Goal: Transaction & Acquisition: Purchase product/service

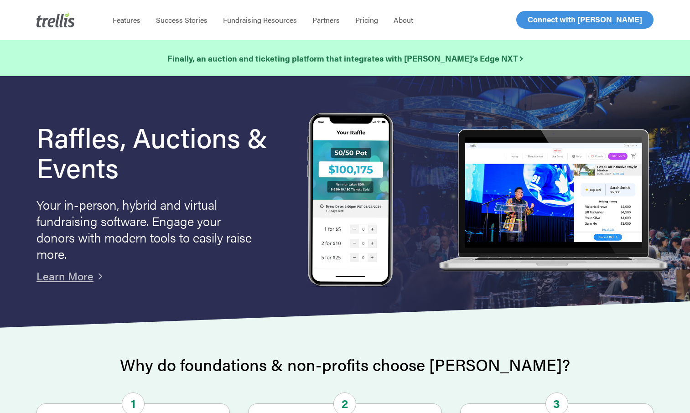
click at [538, 21] on span "Log In" at bounding box center [538, 19] width 22 height 11
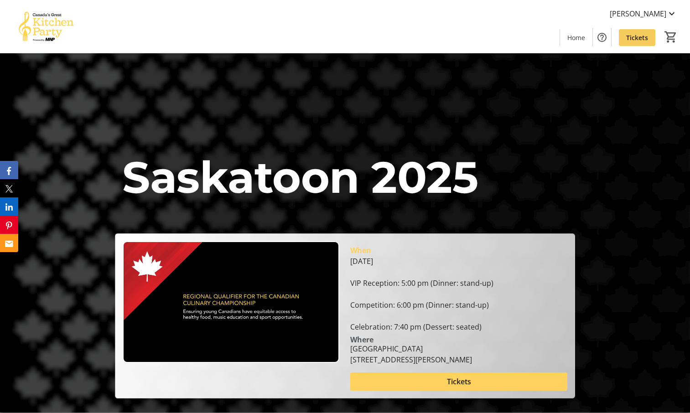
click at [635, 34] on span "Tickets" at bounding box center [637, 38] width 22 height 10
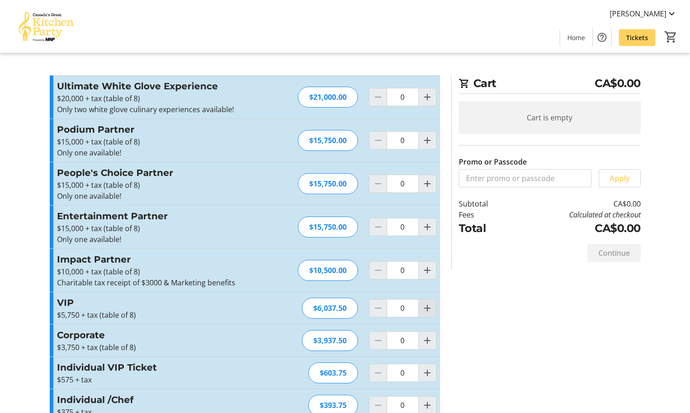
click at [423, 307] on mat-icon "Increment by one" at bounding box center [427, 308] width 11 height 11
type input "1"
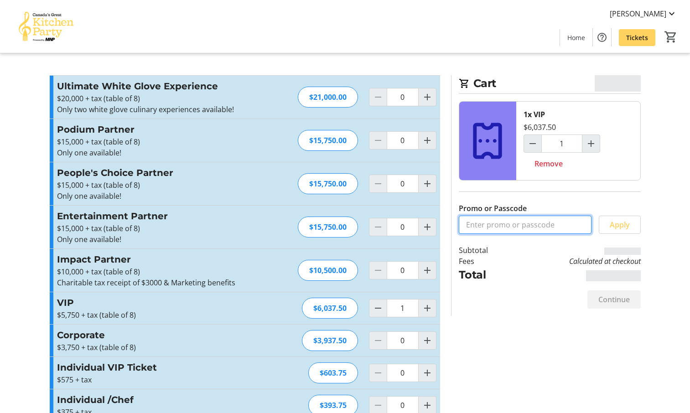
click at [500, 224] on input "Promo or Passcode" at bounding box center [525, 225] width 133 height 18
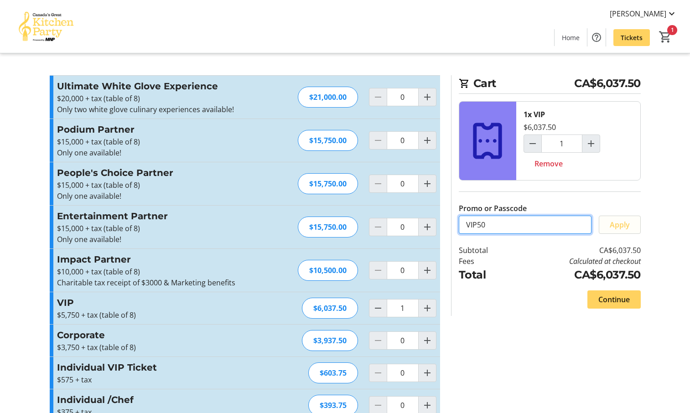
type input "VIP50"
click at [621, 224] on span "Apply" at bounding box center [619, 224] width 20 height 11
